Goal: Information Seeking & Learning: Learn about a topic

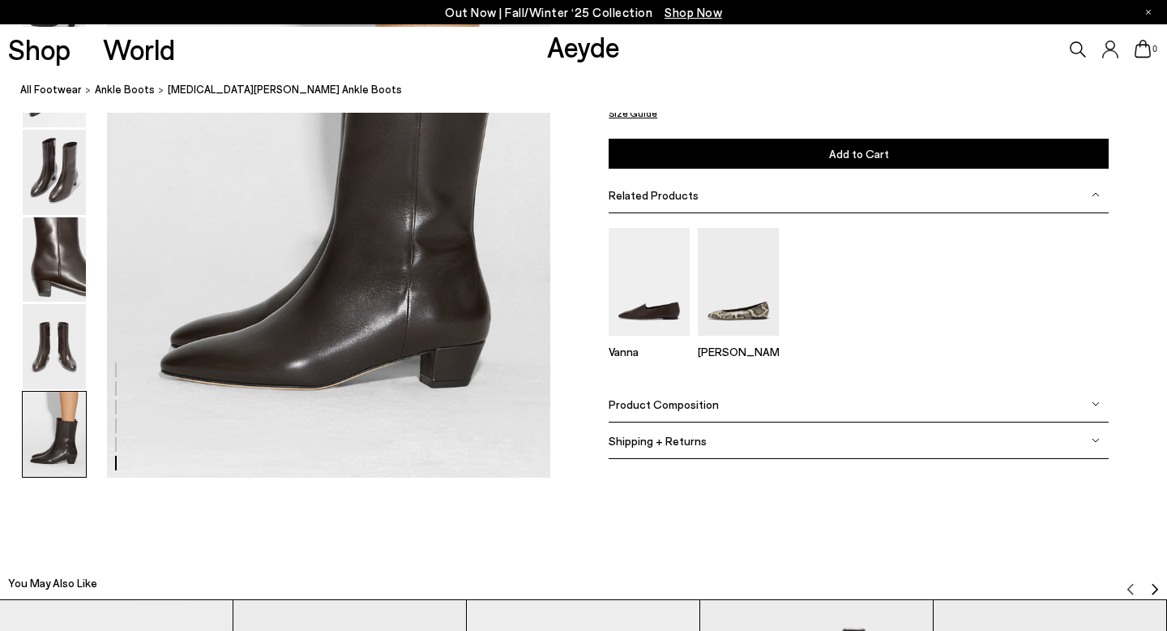
scroll to position [3202, 0]
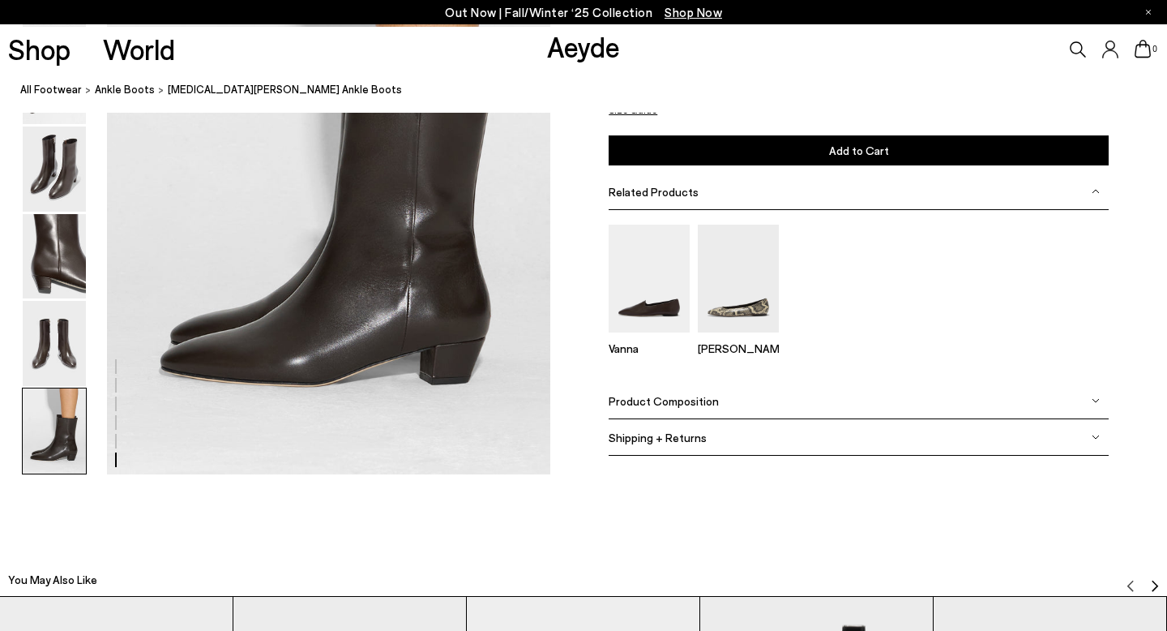
click at [678, 403] on span "Product Composition" at bounding box center [664, 401] width 110 height 14
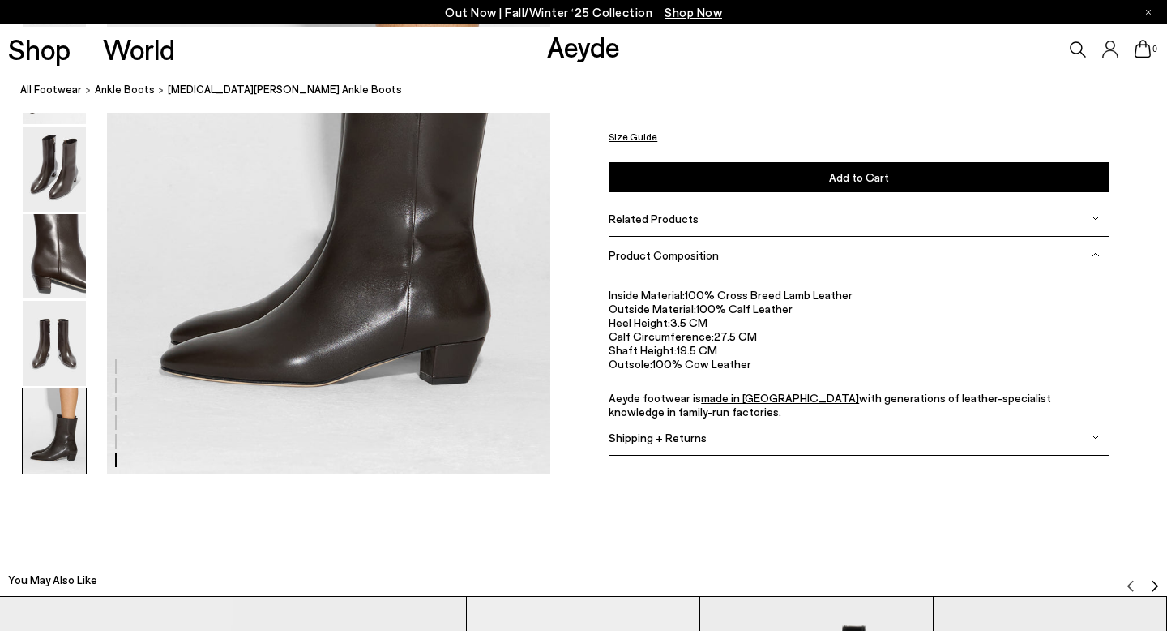
click at [686, 434] on span "Shipping + Returns" at bounding box center [658, 437] width 98 height 14
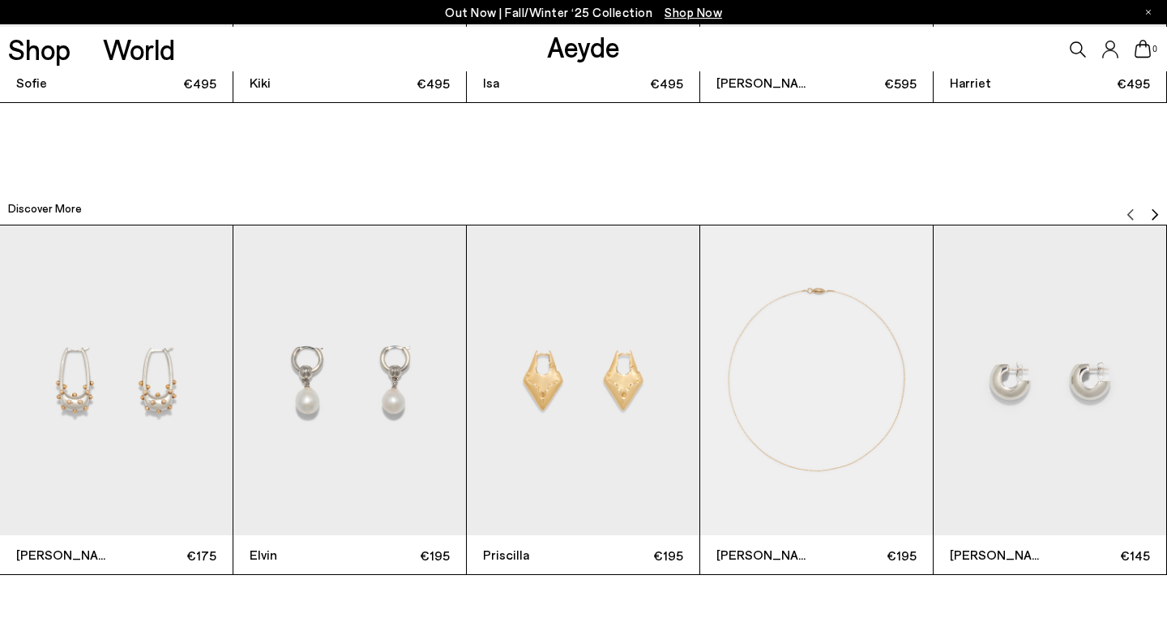
scroll to position [4062, 0]
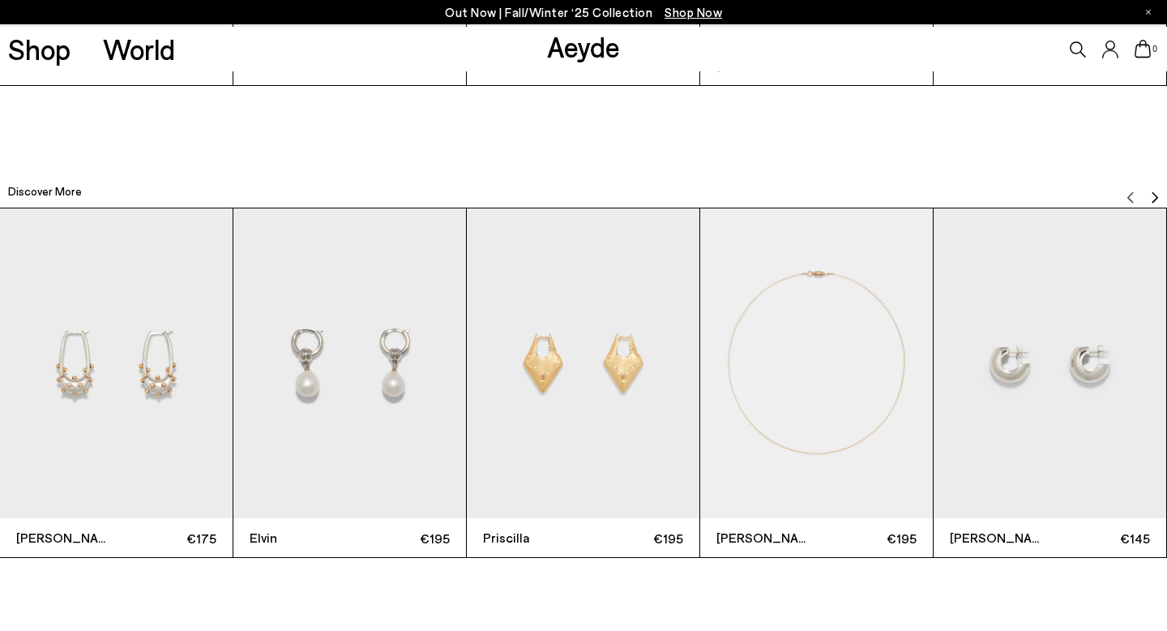
click at [1154, 194] on img "Next slide" at bounding box center [1155, 196] width 13 height 13
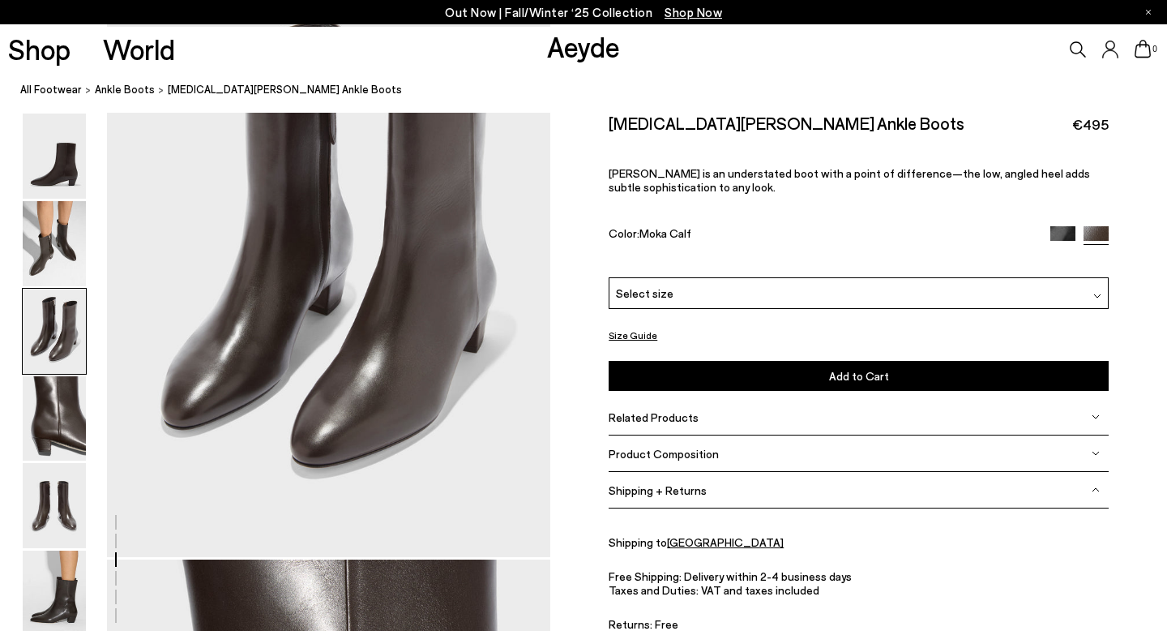
scroll to position [0, 0]
